Goal: Navigation & Orientation: Find specific page/section

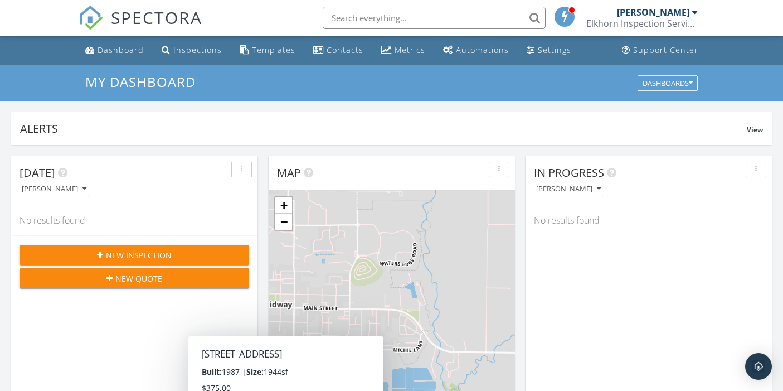
scroll to position [371, 0]
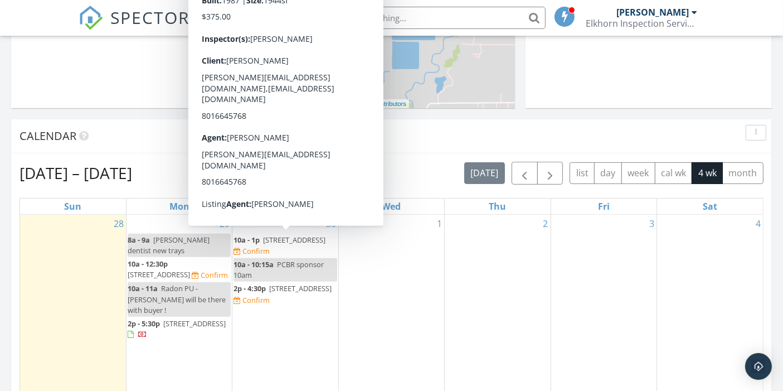
drag, startPoint x: 0, startPoint y: 0, endPoint x: 93, endPoint y: 80, distance: 122.9
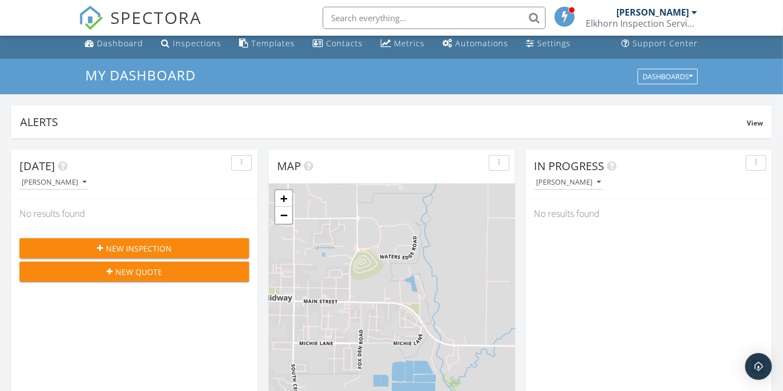
scroll to position [0, 0]
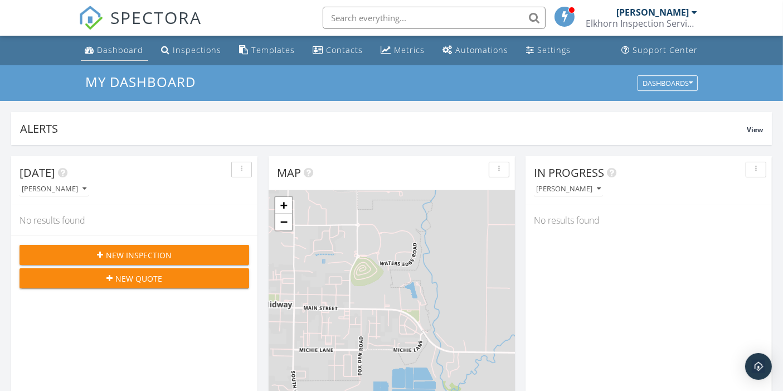
click at [116, 48] on div "Dashboard" at bounding box center [121, 50] width 46 height 11
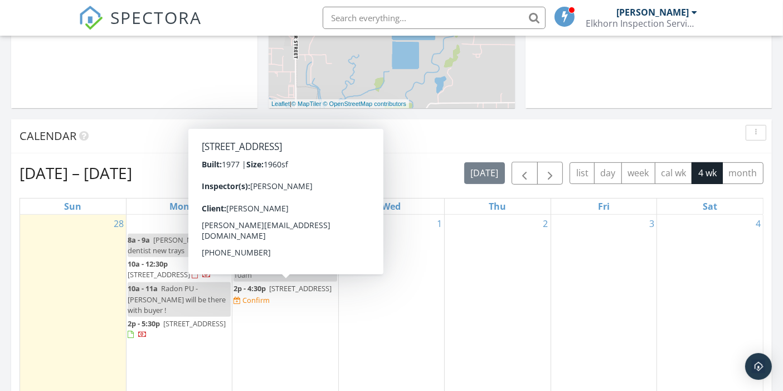
click at [423, 326] on div "1" at bounding box center [391, 329] width 105 height 228
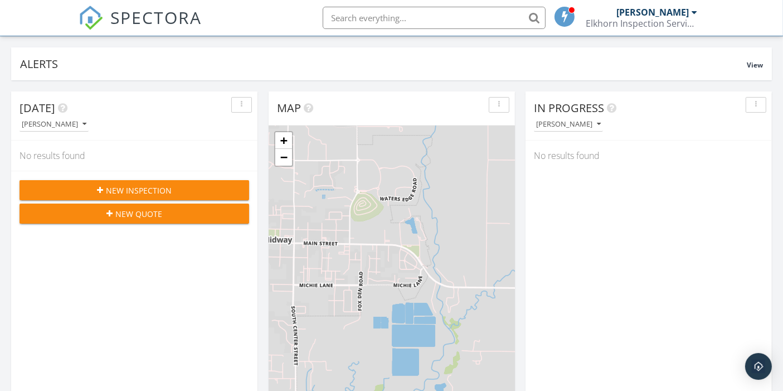
scroll to position [0, 0]
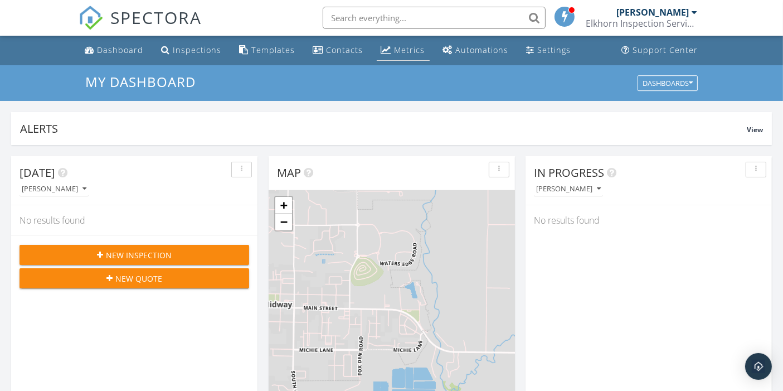
click at [386, 51] on div "Metrics" at bounding box center [386, 49] width 11 height 9
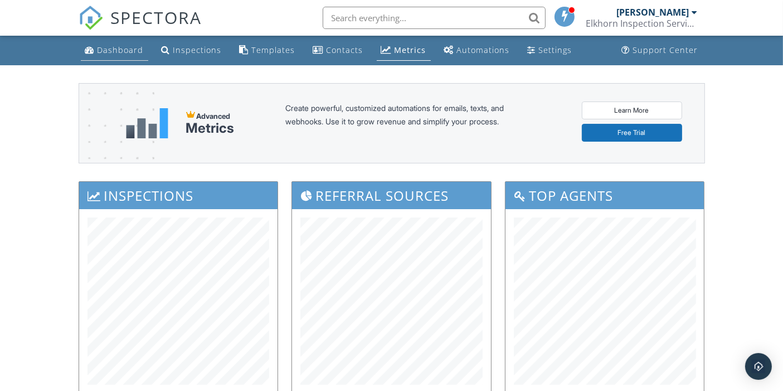
click at [118, 54] on div "Dashboard" at bounding box center [121, 50] width 46 height 11
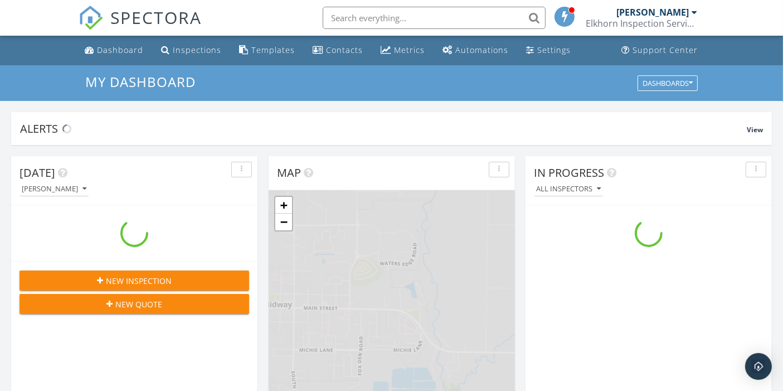
scroll to position [1033, 803]
